Goal: Task Accomplishment & Management: Manage account settings

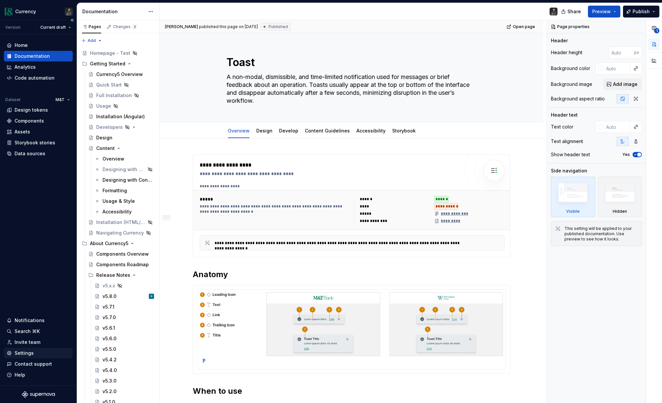
click at [24, 352] on div "Settings" at bounding box center [24, 353] width 19 height 7
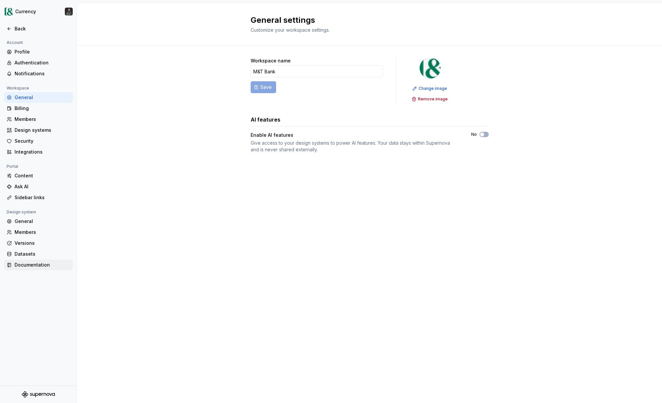
click at [33, 269] on div "Documentation" at bounding box center [38, 265] width 69 height 11
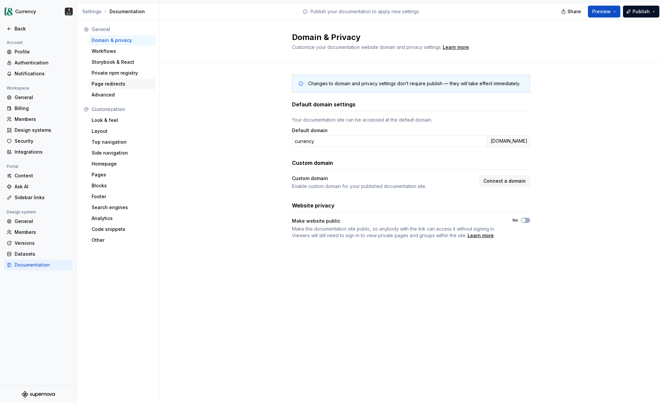
click at [119, 87] on div "Page redirects" at bounding box center [122, 84] width 66 height 11
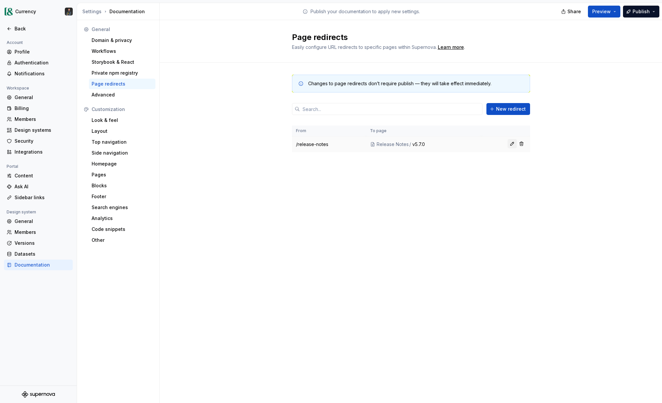
click at [514, 142] on button "button" at bounding box center [511, 143] width 9 height 9
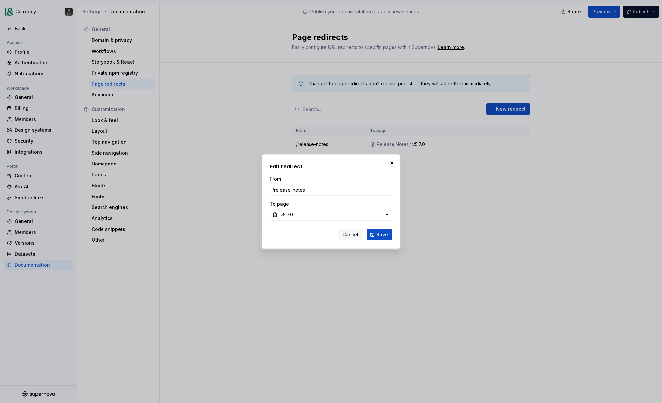
click at [333, 216] on span "v5.7.0" at bounding box center [330, 215] width 101 height 7
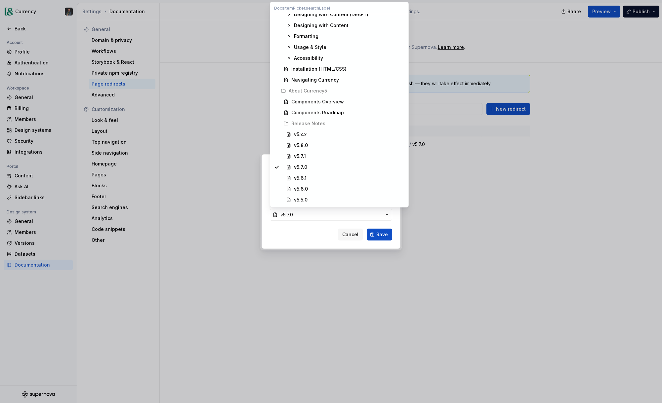
scroll to position [160, 0]
click at [301, 144] on div "v5.8.0" at bounding box center [301, 144] width 14 height 7
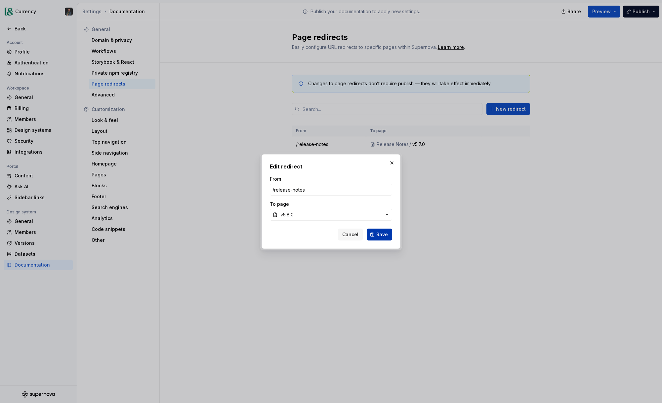
click at [383, 233] on span "Save" at bounding box center [382, 234] width 12 height 7
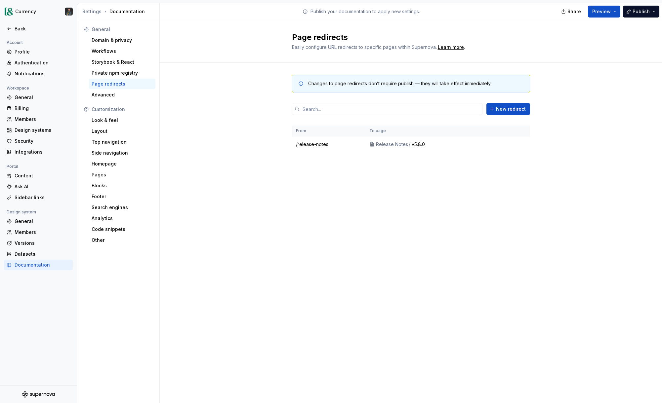
click at [349, 210] on div "Page redirects Easily configure URL redirects to specific pages within Supernov…" at bounding box center [411, 211] width 502 height 383
click at [598, 92] on div "Changes to page redirects don’t require publish — they will take effect immedia…" at bounding box center [411, 120] width 502 height 115
click at [23, 11] on html "Currency Back Account Profile Authentication Notifications Workspace General Bi…" at bounding box center [331, 201] width 662 height 403
click at [22, 11] on html "Currency Back Account Profile Authentication Notifications Workspace General Bi…" at bounding box center [331, 201] width 662 height 403
click at [18, 30] on div "Back" at bounding box center [43, 28] width 56 height 7
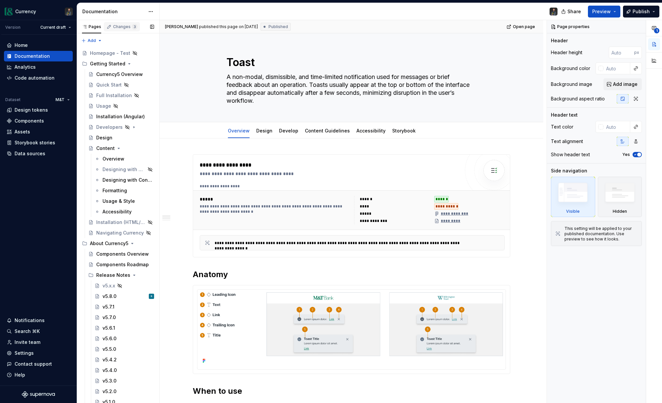
click at [117, 27] on div "Changes 3" at bounding box center [125, 26] width 24 height 5
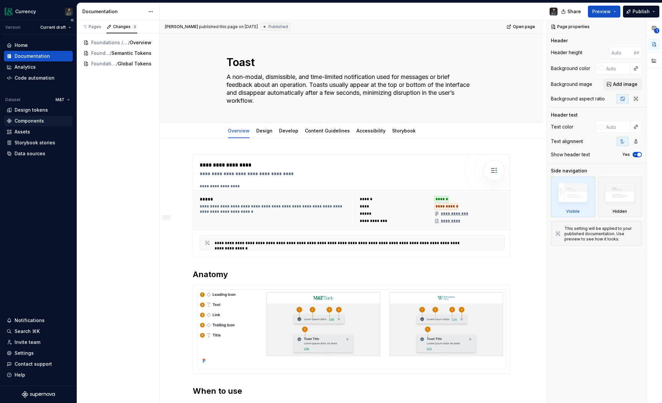
click at [31, 123] on div "Components" at bounding box center [29, 121] width 29 height 7
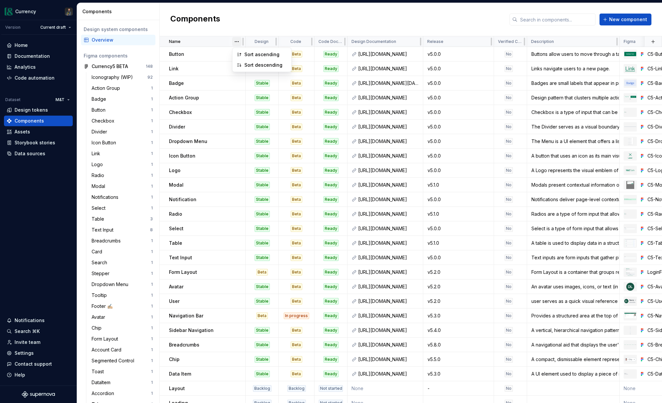
click at [238, 40] on html "Currency Version Current draft Home Documentation Analytics Code automation Dat…" at bounding box center [331, 201] width 662 height 403
click at [247, 53] on div "Sort ascending" at bounding box center [265, 54] width 43 height 7
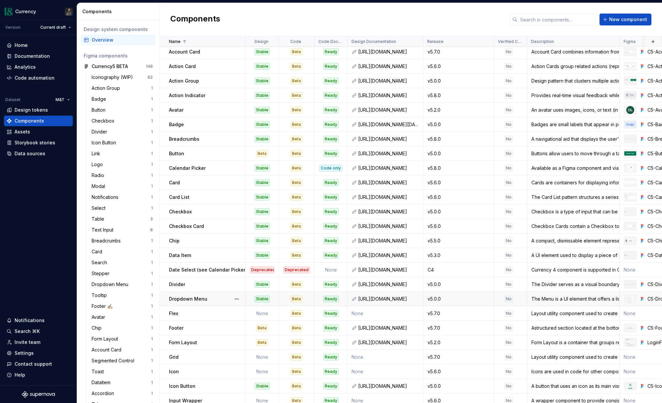
scroll to position [29, 0]
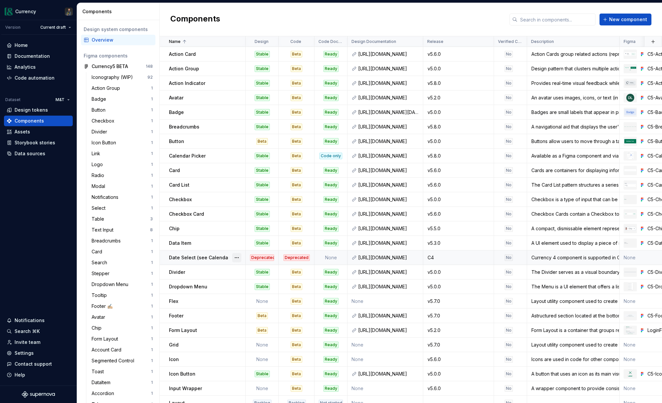
click at [236, 258] on button "button" at bounding box center [236, 257] width 9 height 9
click at [259, 270] on div "Open component detail" at bounding box center [271, 270] width 55 height 7
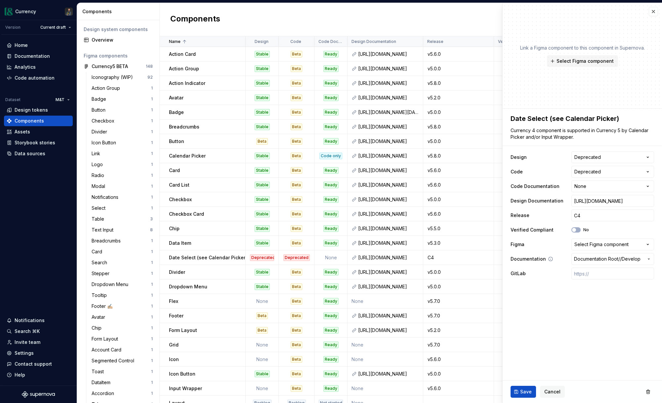
click at [615, 258] on span "Documentation Root /" at bounding box center [597, 259] width 46 height 7
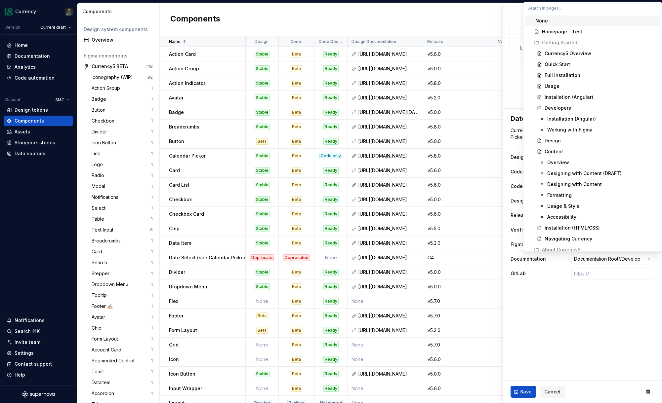
click at [550, 22] on div "None" at bounding box center [596, 21] width 122 height 7
type textarea "*"
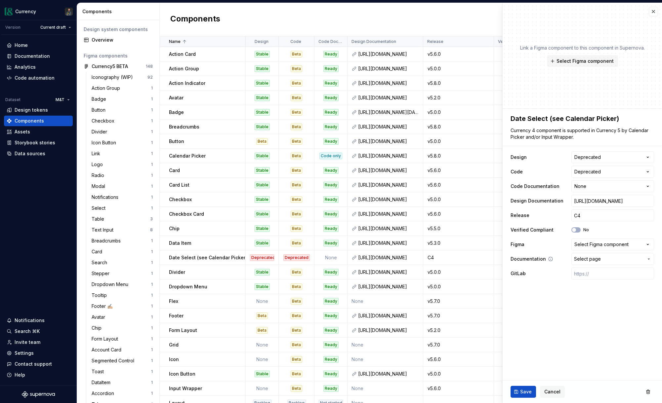
click at [605, 258] on span "Select page" at bounding box center [608, 259] width 69 height 7
type input "calen"
click at [563, 300] on div "Calen dar Picker" at bounding box center [563, 296] width 37 height 7
click at [518, 394] on button "Save" at bounding box center [522, 392] width 25 height 12
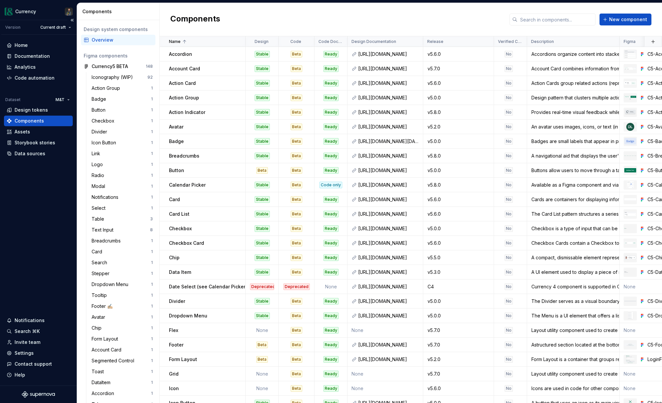
click at [29, 121] on div "Components" at bounding box center [29, 121] width 29 height 7
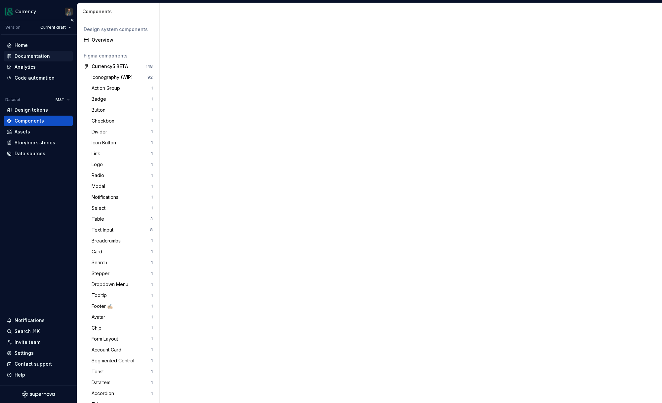
click at [32, 54] on div "Documentation" at bounding box center [32, 56] width 35 height 7
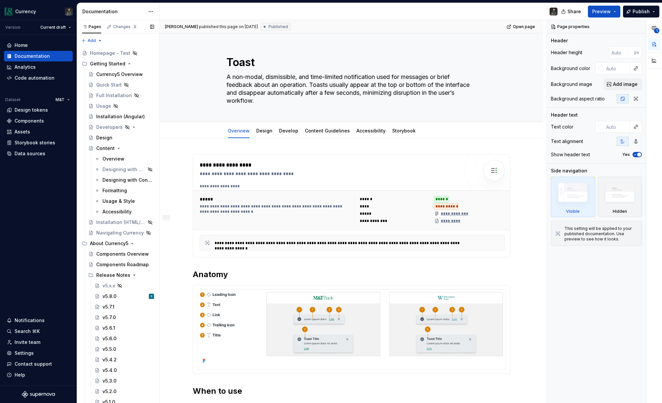
type textarea "*"
